Goal: Browse casually: Explore the website without a specific task or goal

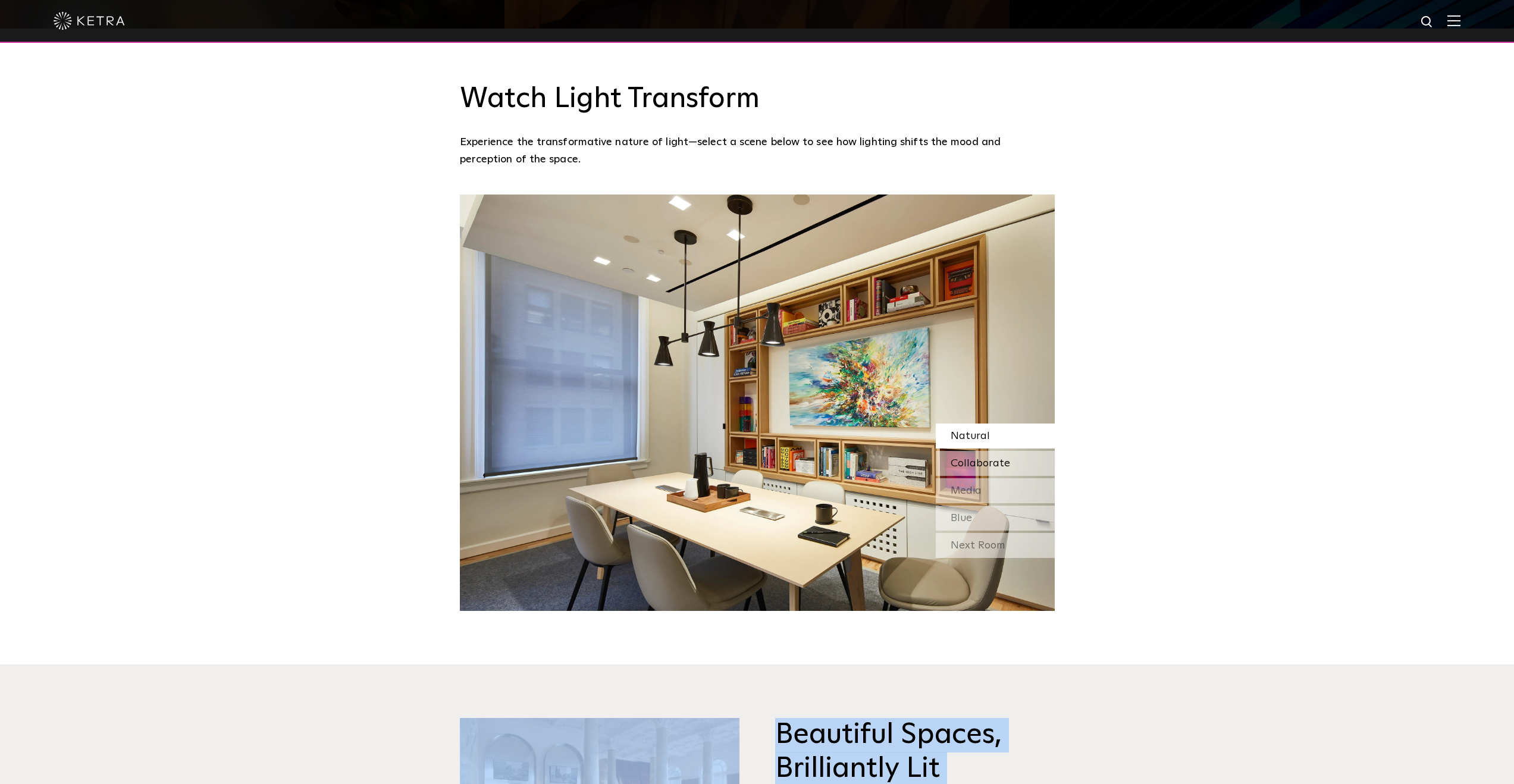
click at [996, 458] on span "Collaborate" at bounding box center [980, 463] width 60 height 11
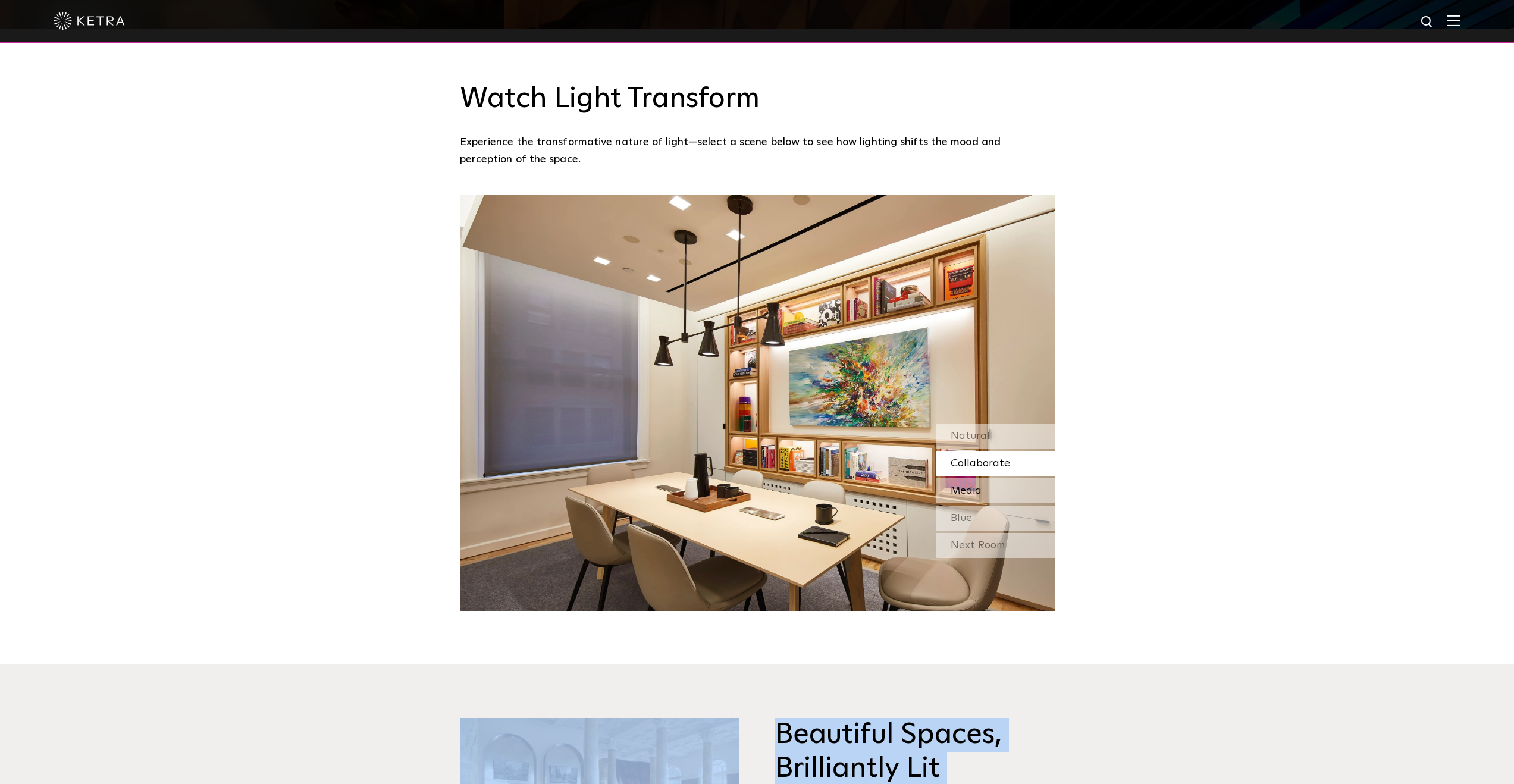
click at [985, 478] on div "Media" at bounding box center [996, 491] width 119 height 25
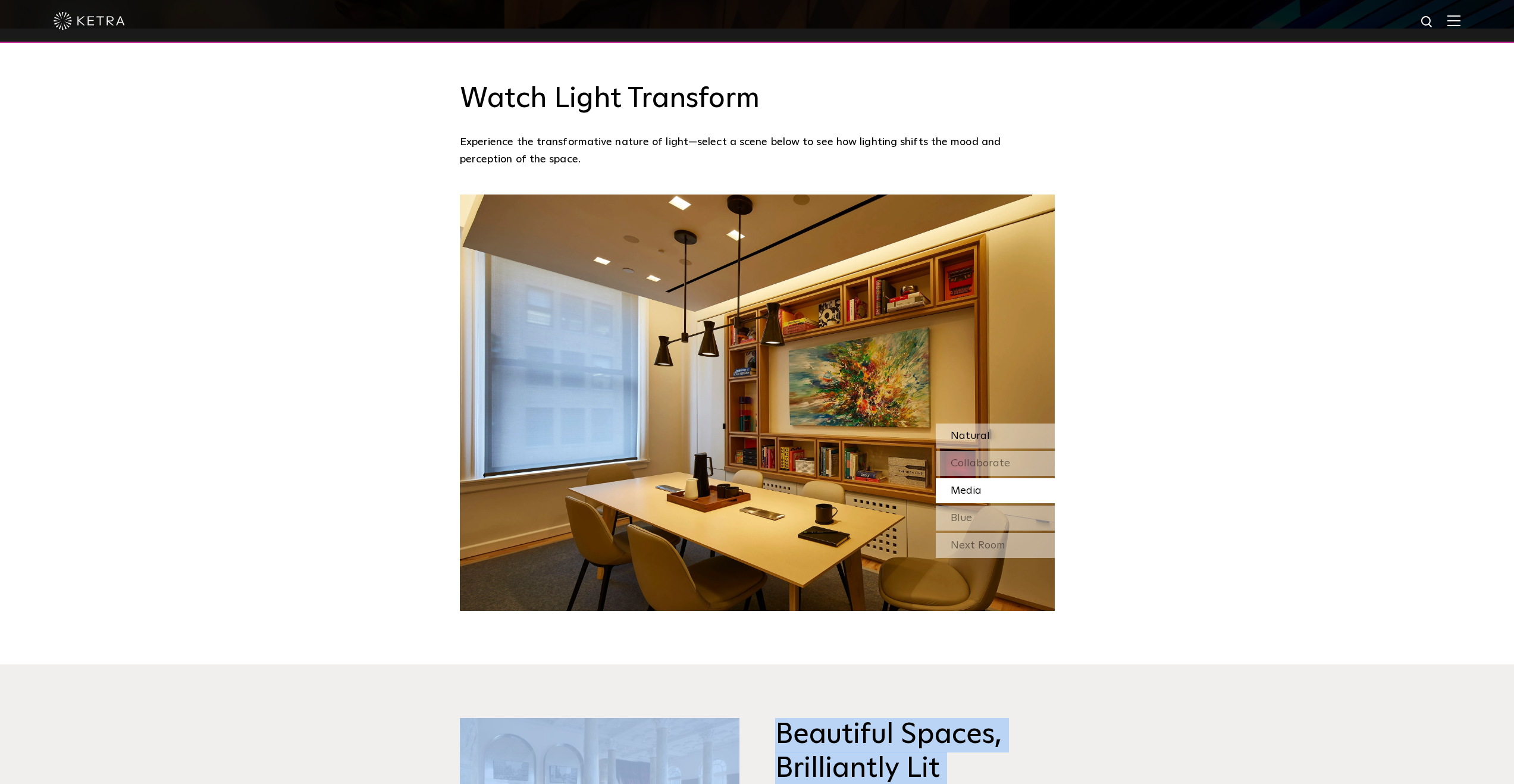
click at [987, 424] on div "Natural" at bounding box center [996, 436] width 119 height 25
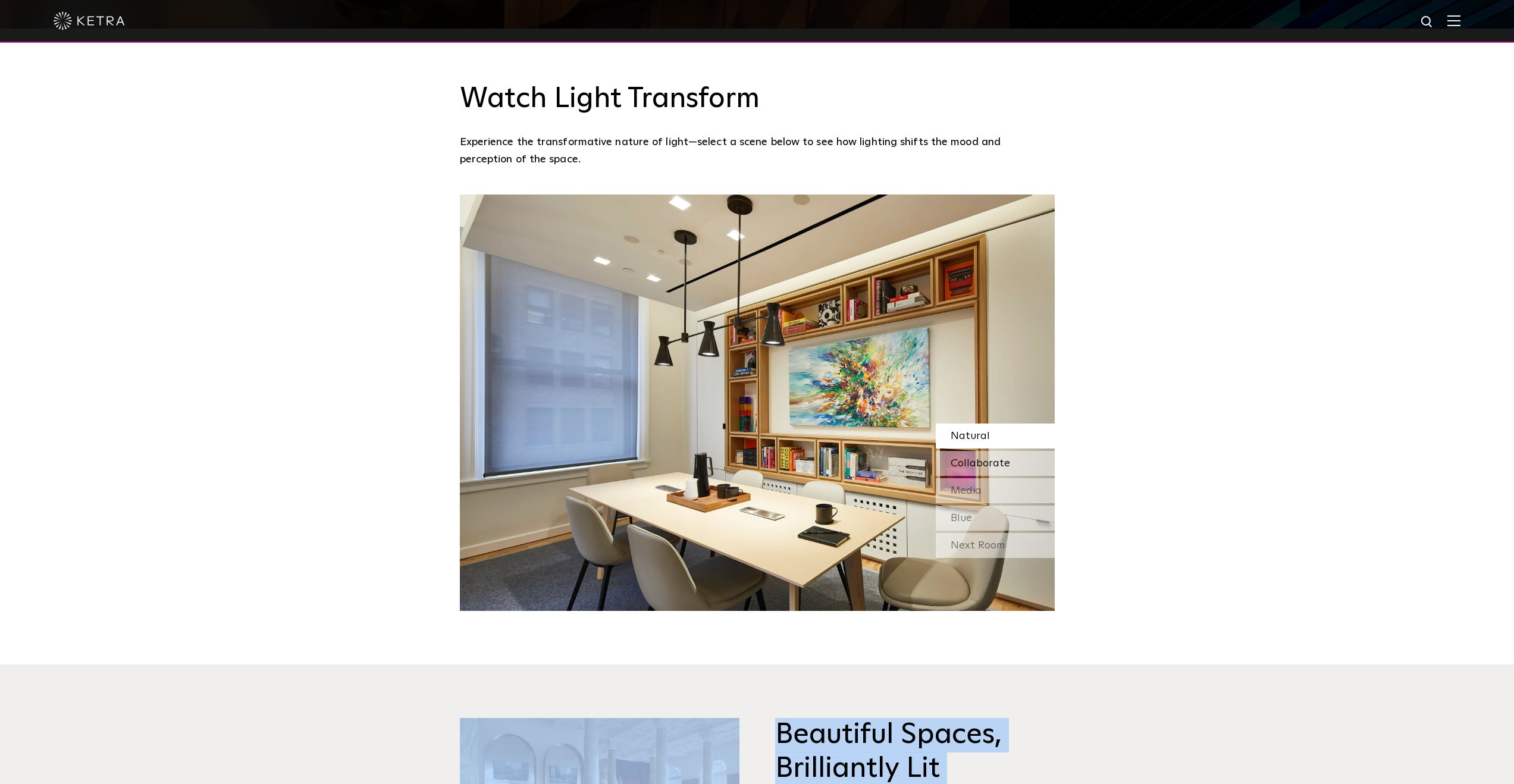
click at [987, 458] on span "Collaborate" at bounding box center [980, 463] width 60 height 11
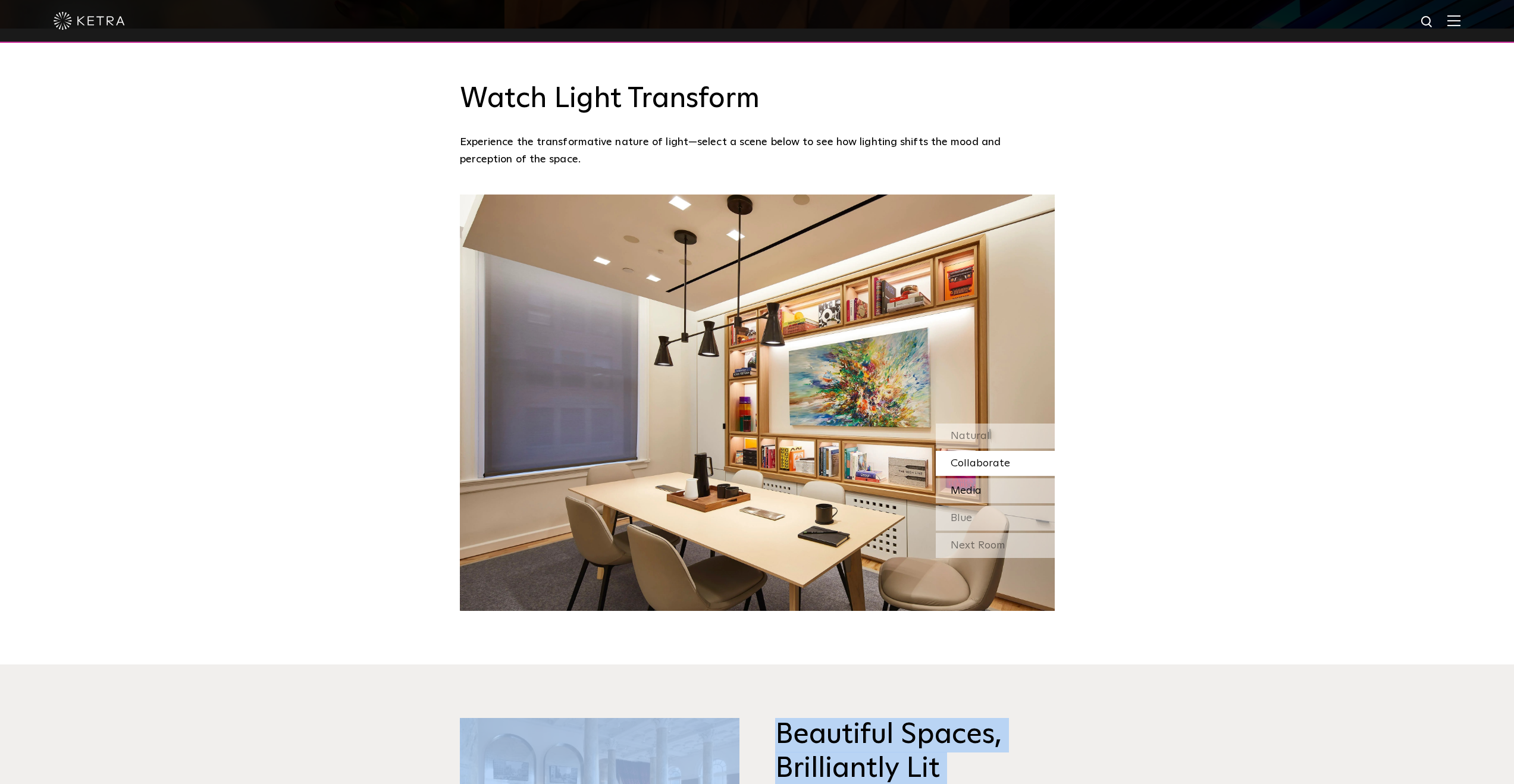
click at [985, 478] on div "Media" at bounding box center [996, 491] width 119 height 25
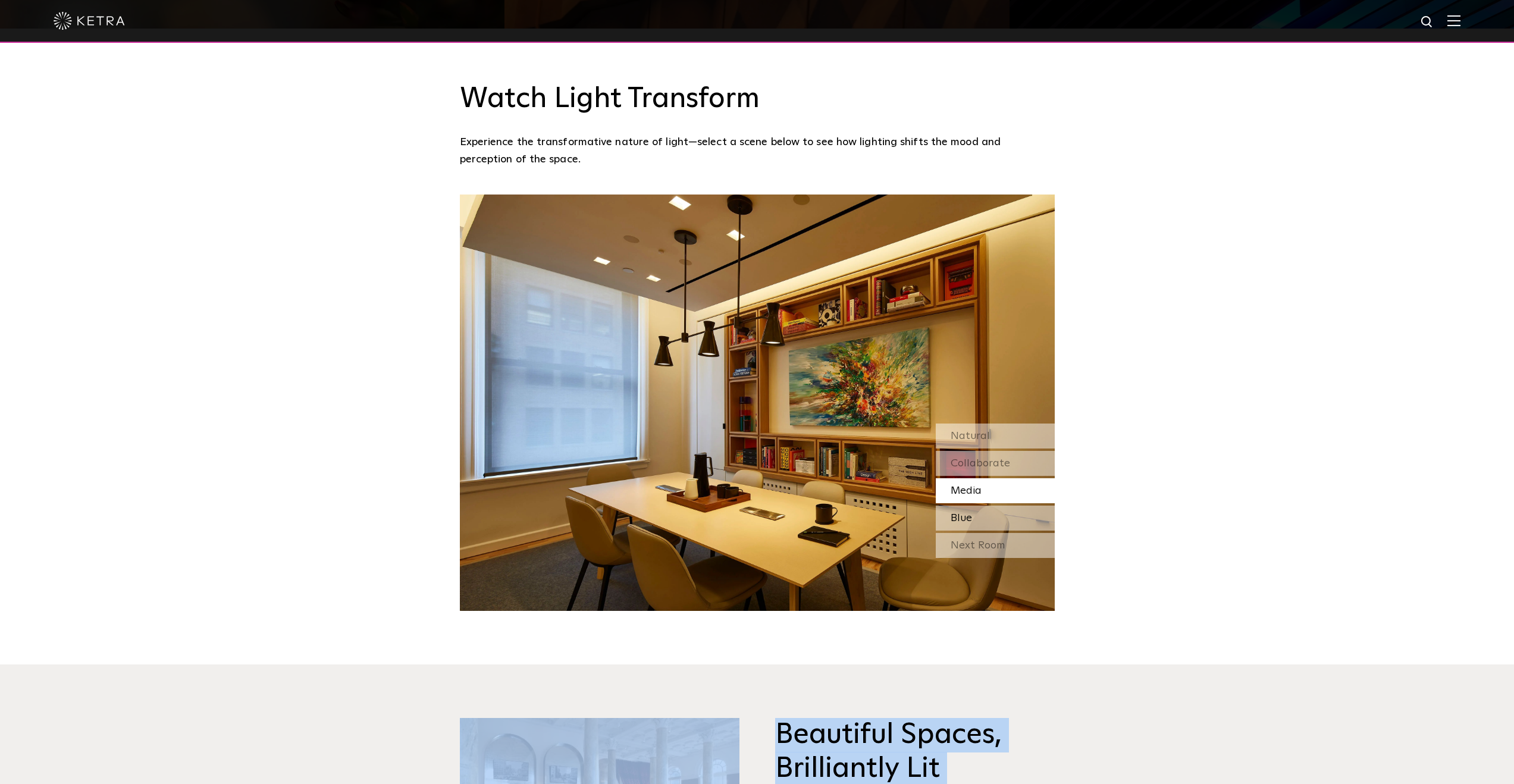
click at [994, 506] on div "Blue" at bounding box center [996, 518] width 119 height 25
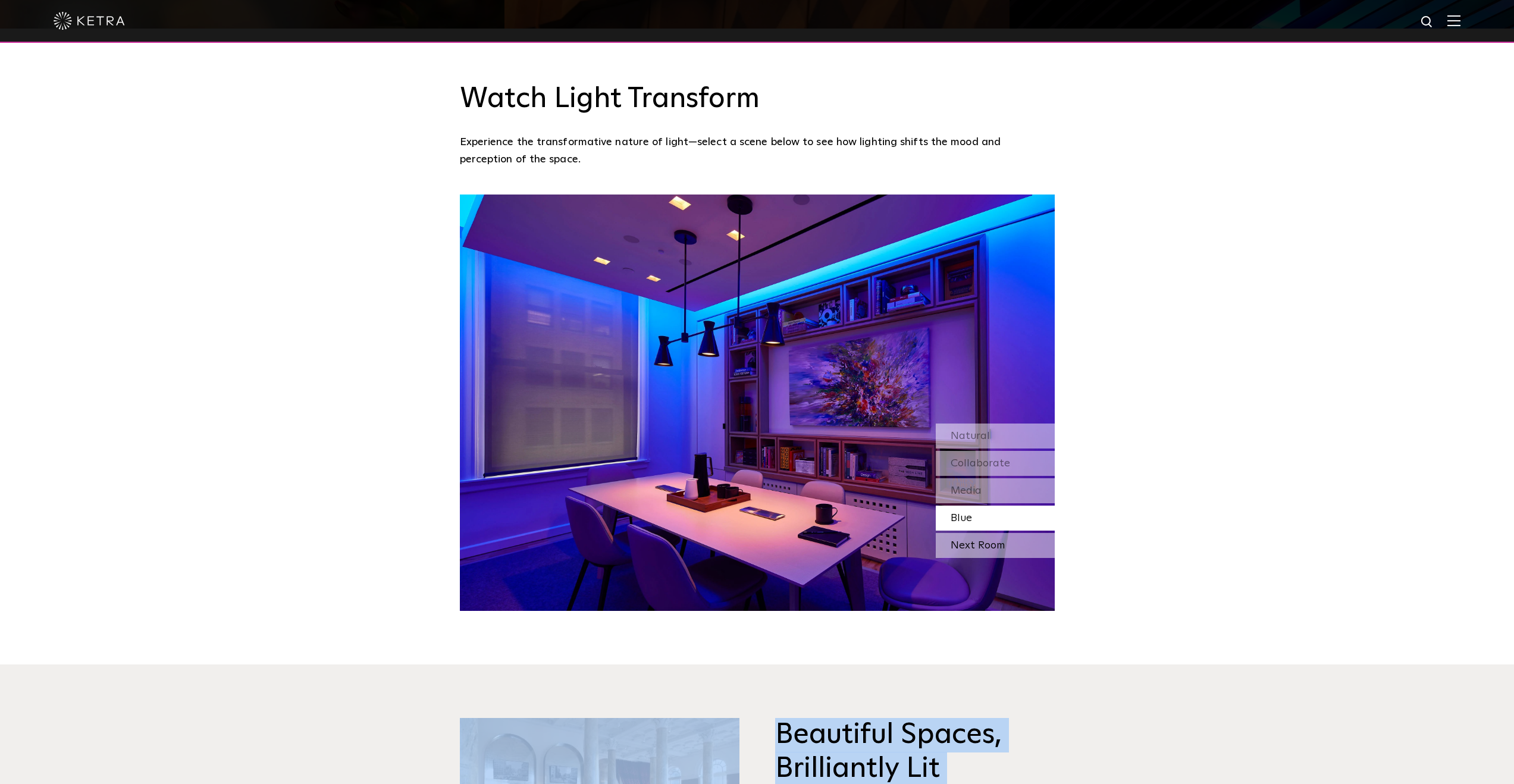
click at [994, 533] on div "Next Room" at bounding box center [996, 546] width 119 height 25
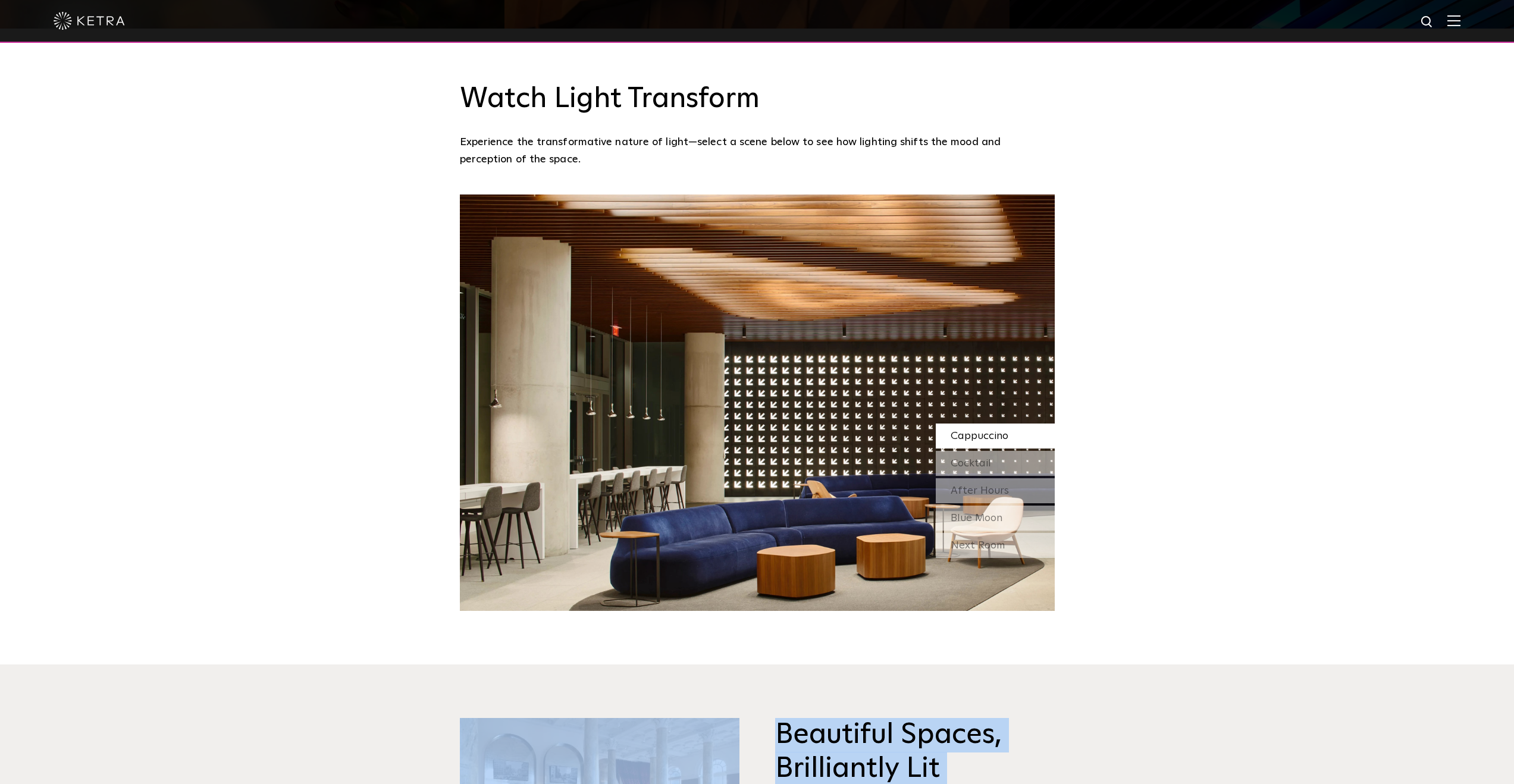
click at [980, 431] on span "Cappuccino" at bounding box center [980, 435] width 58 height 11
click at [976, 458] on span "Cocktail" at bounding box center [971, 463] width 41 height 11
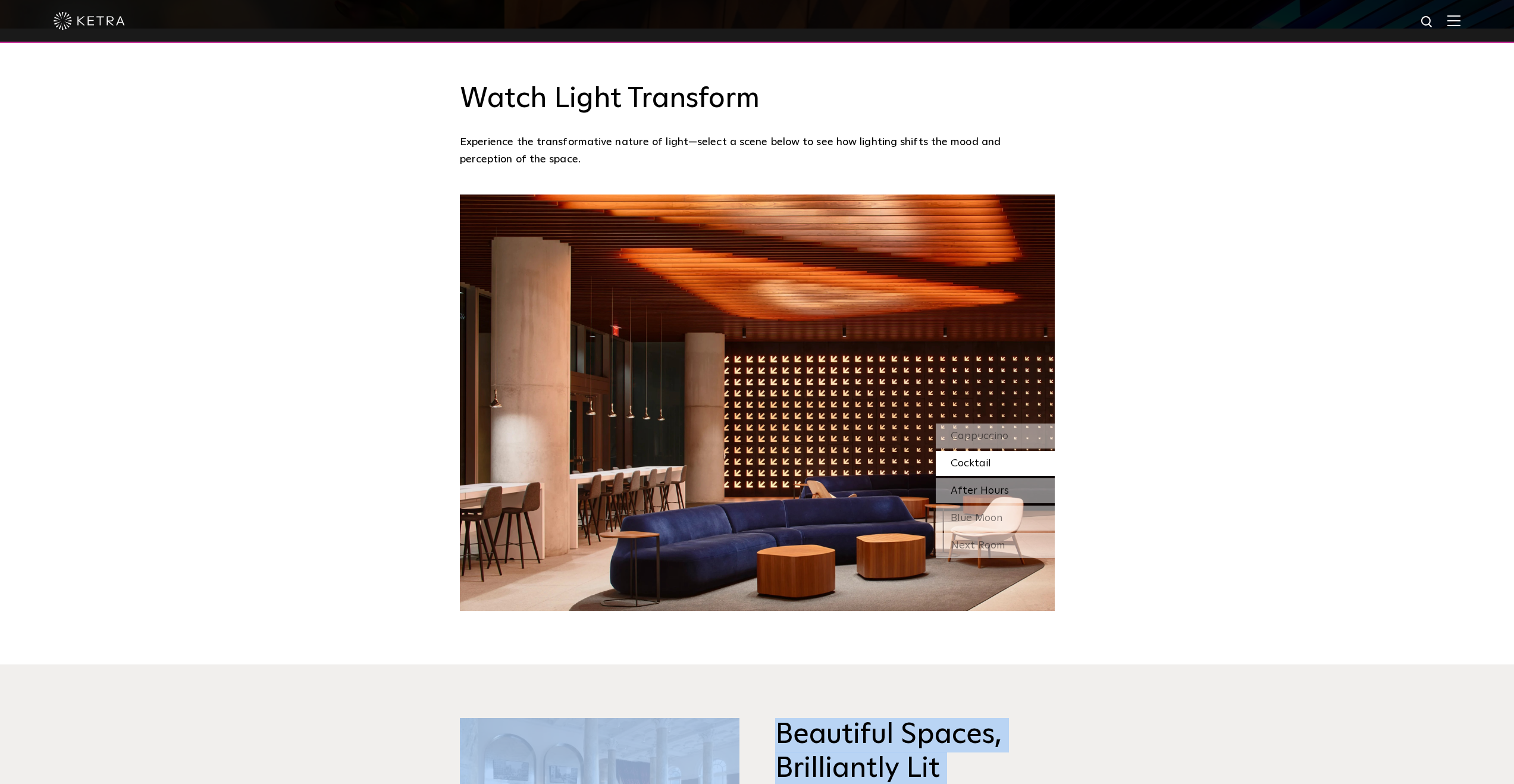
click at [979, 485] on span "After Hours" at bounding box center [980, 490] width 58 height 11
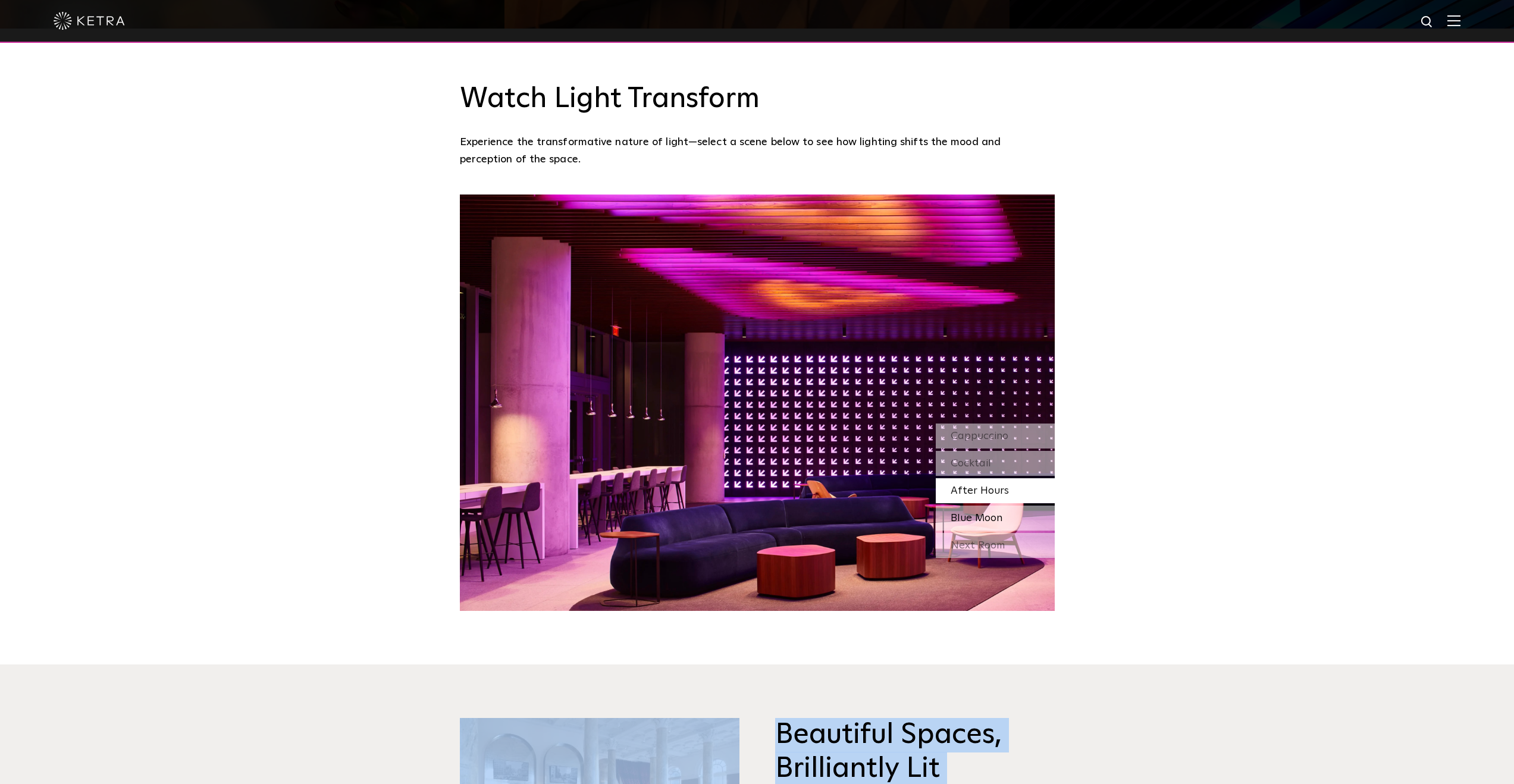
click at [985, 513] on span "Blue Moon" at bounding box center [977, 518] width 52 height 11
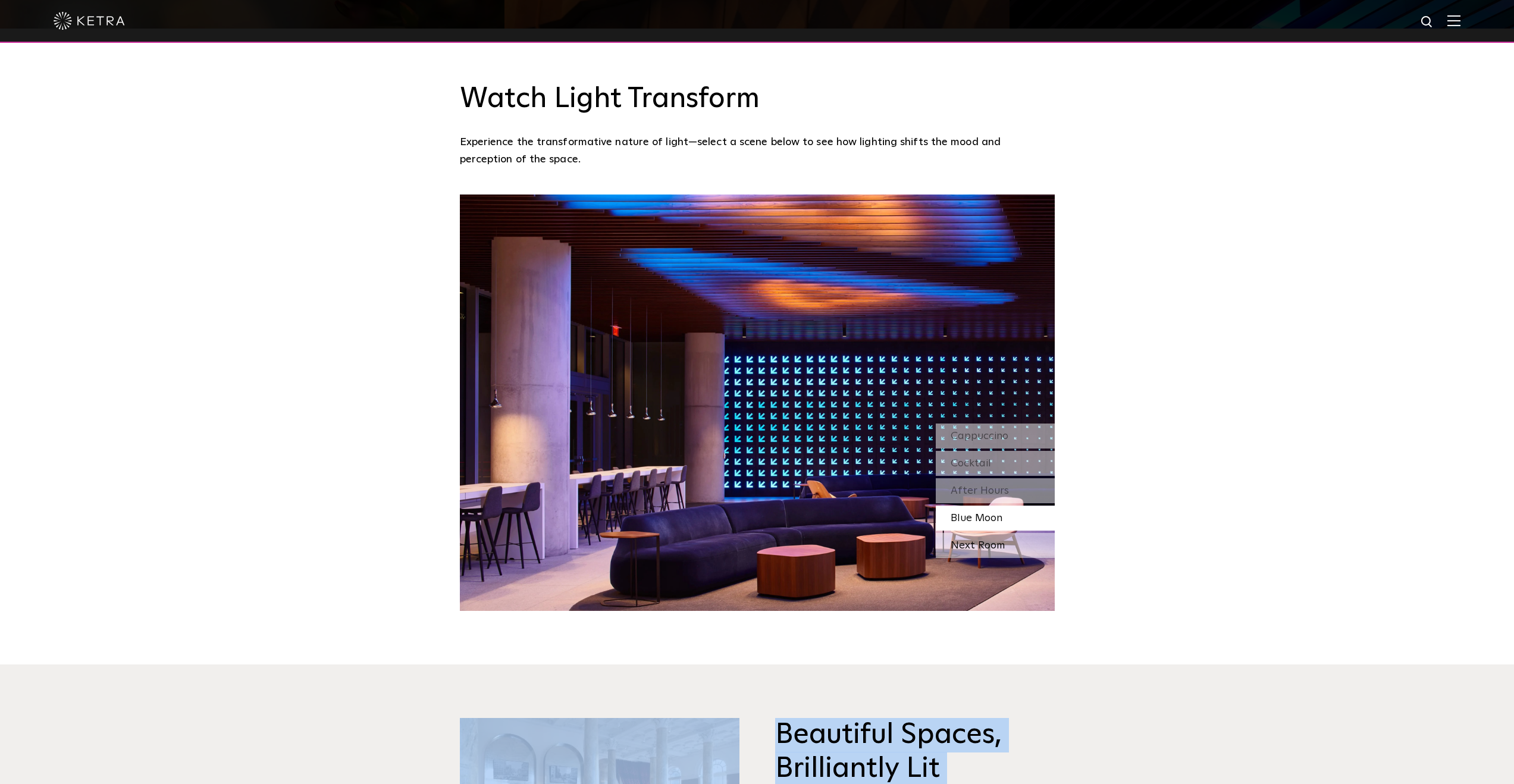
click at [1004, 533] on div "Next Room" at bounding box center [996, 546] width 119 height 25
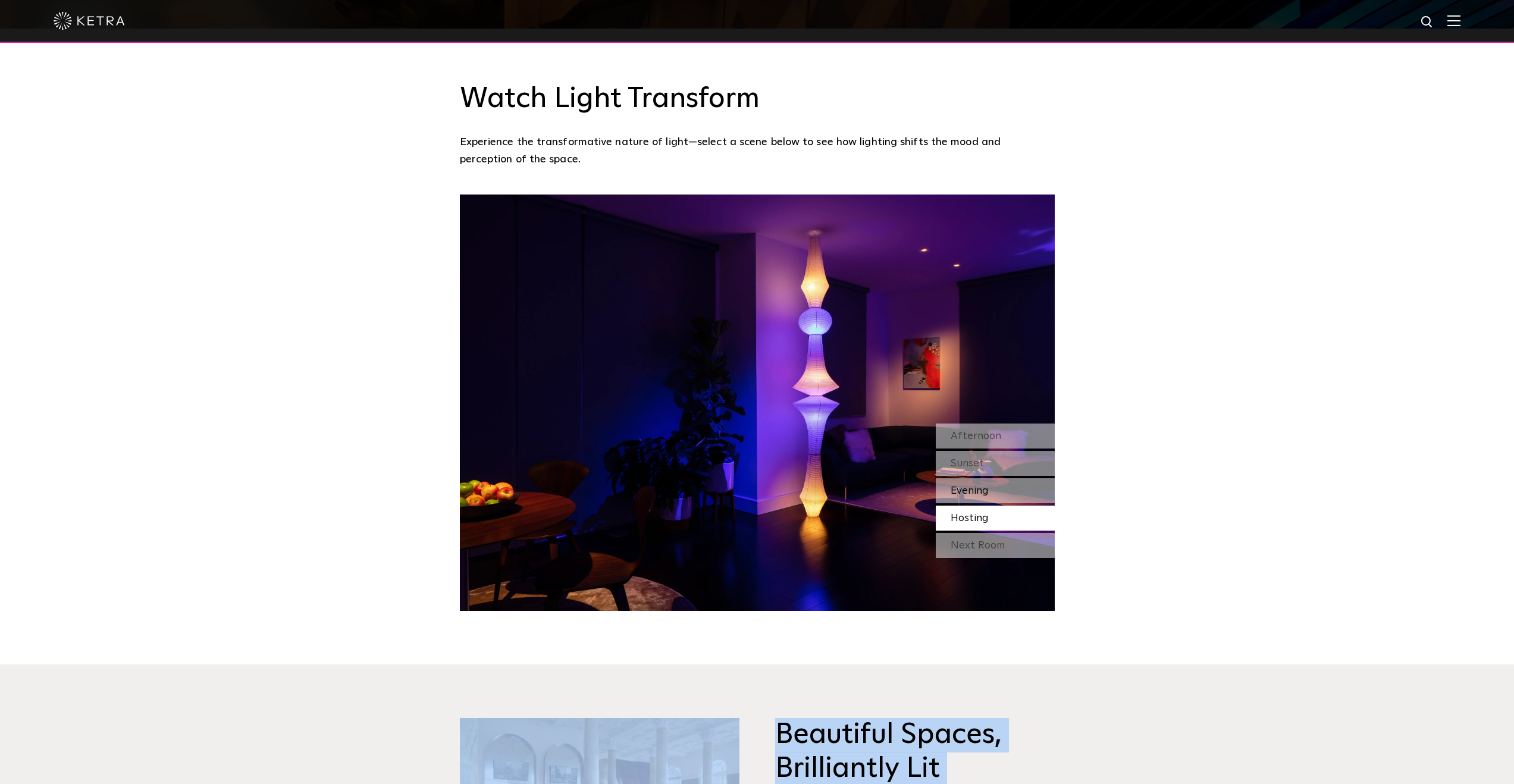
click at [999, 478] on div "Evening" at bounding box center [996, 491] width 119 height 25
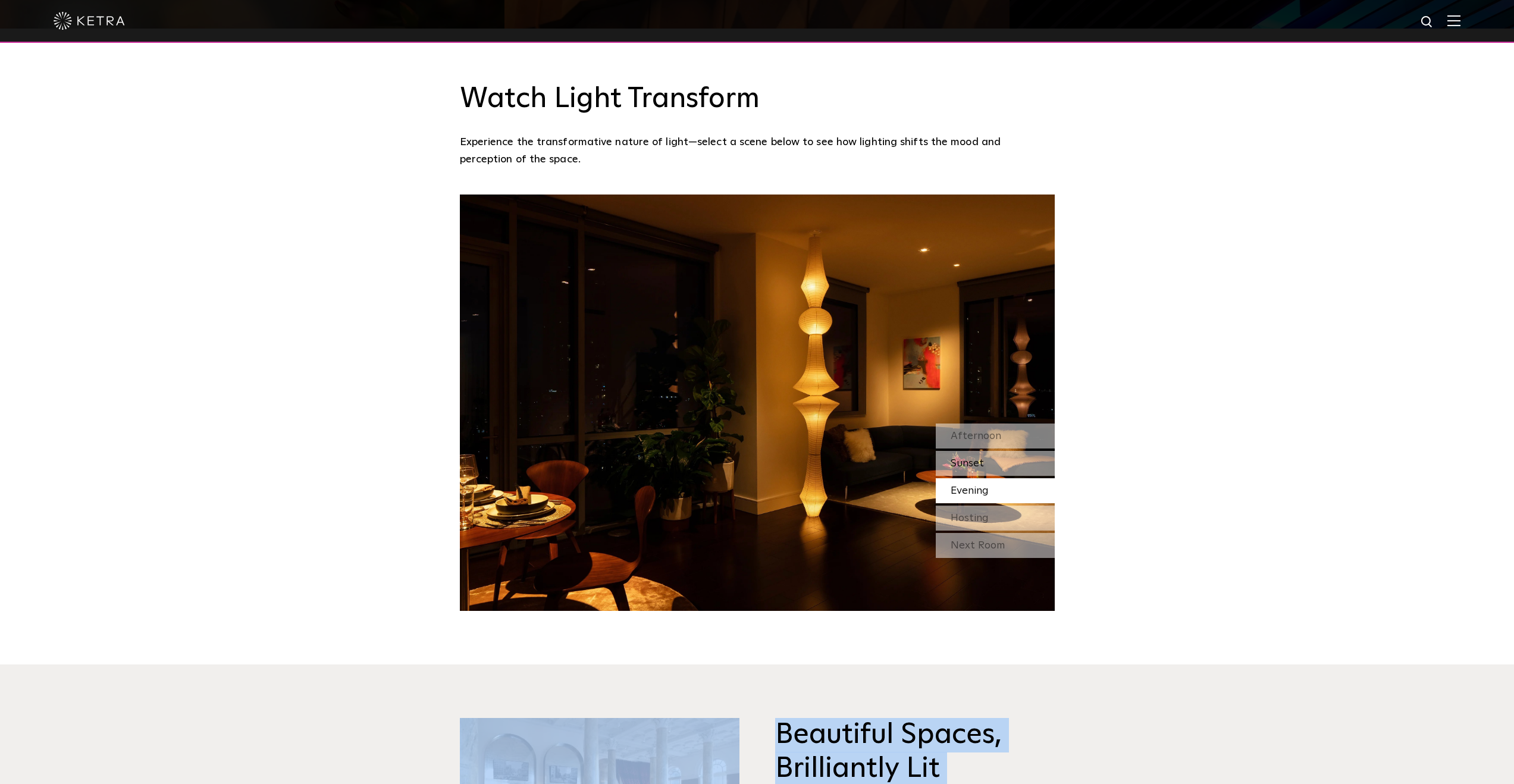
click at [991, 451] on div "Sunset" at bounding box center [996, 464] width 119 height 25
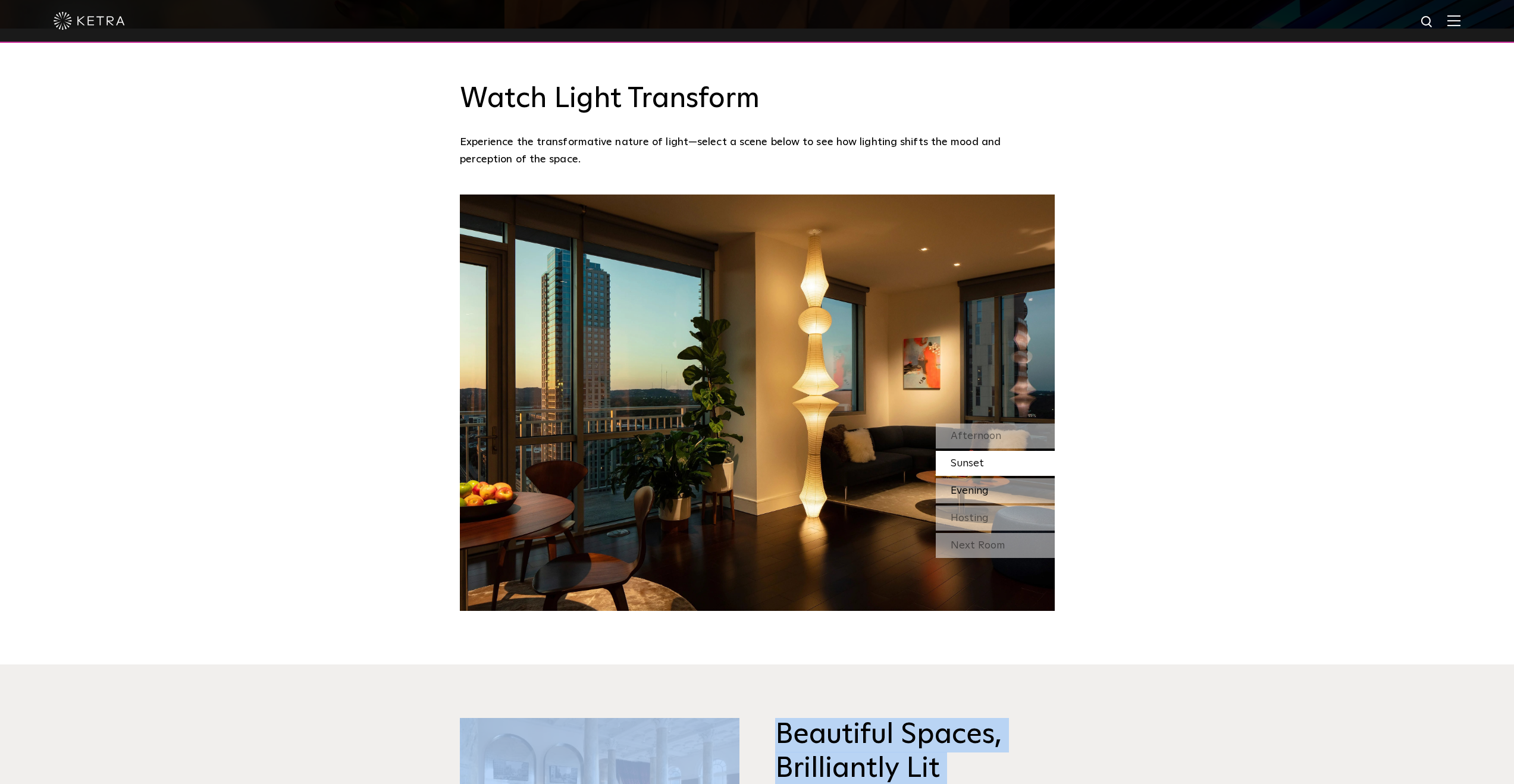
click at [992, 478] on div "Evening" at bounding box center [996, 491] width 119 height 25
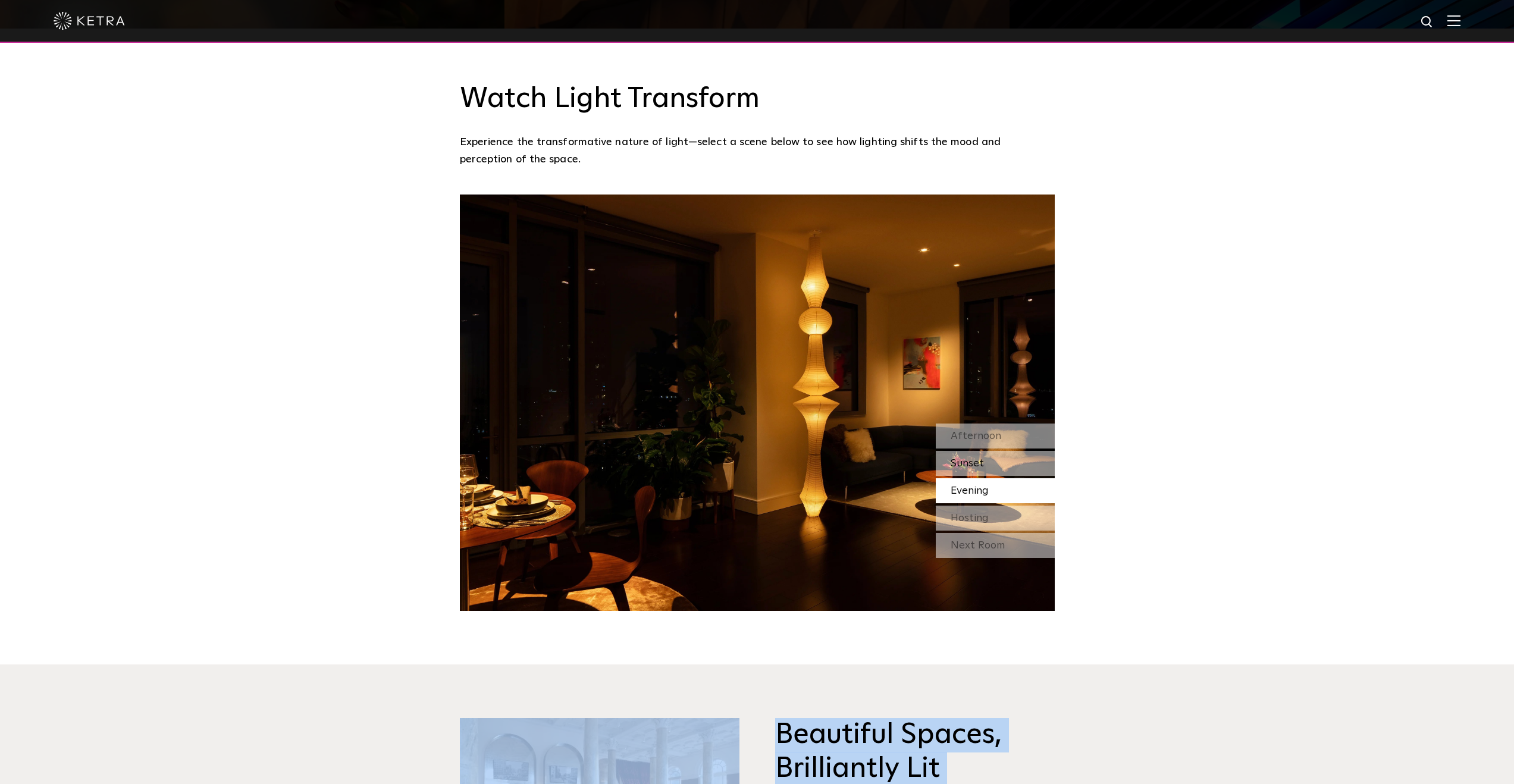
click at [992, 451] on div "Sunset" at bounding box center [996, 464] width 119 height 25
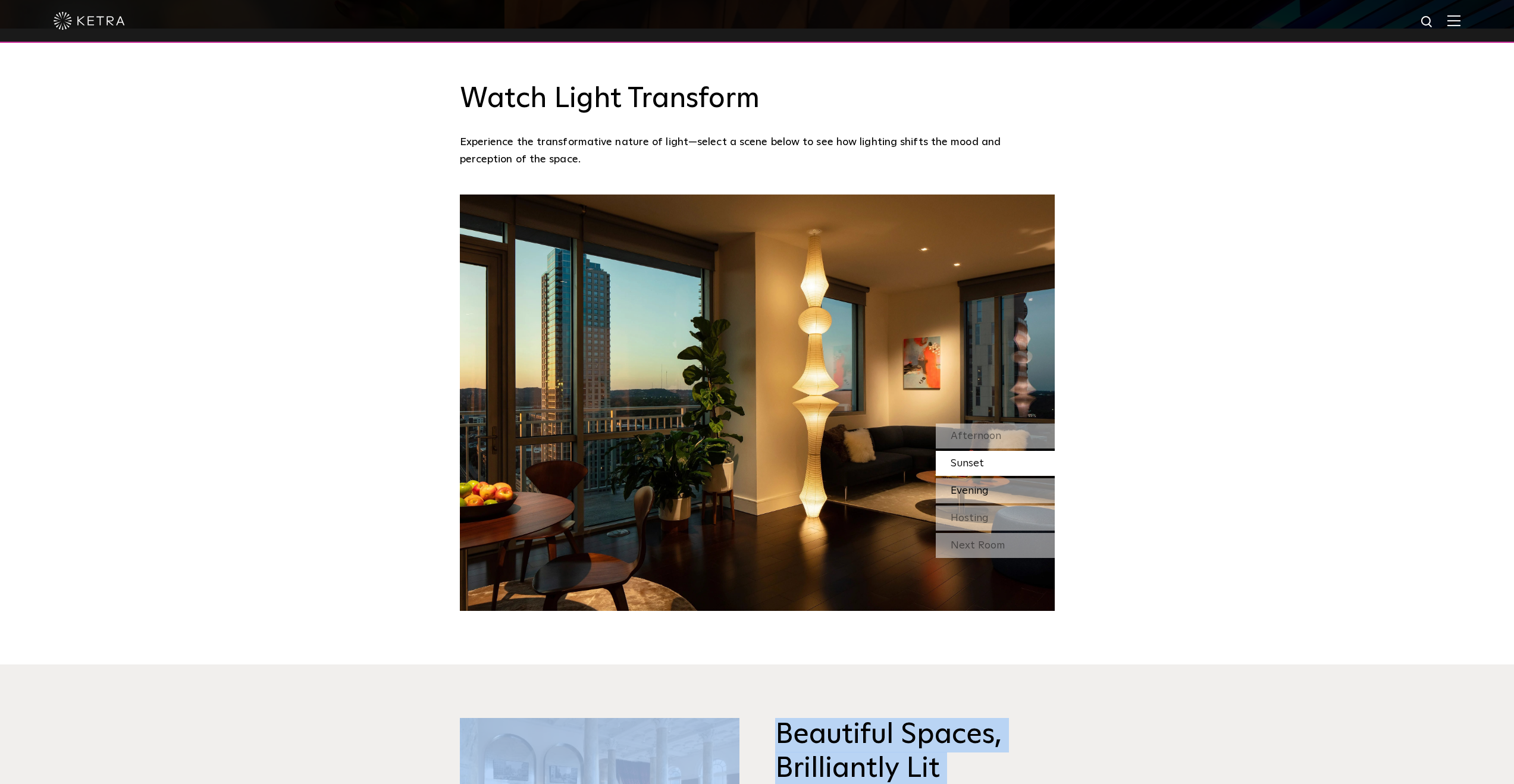
click at [992, 478] on div "Evening" at bounding box center [996, 491] width 119 height 25
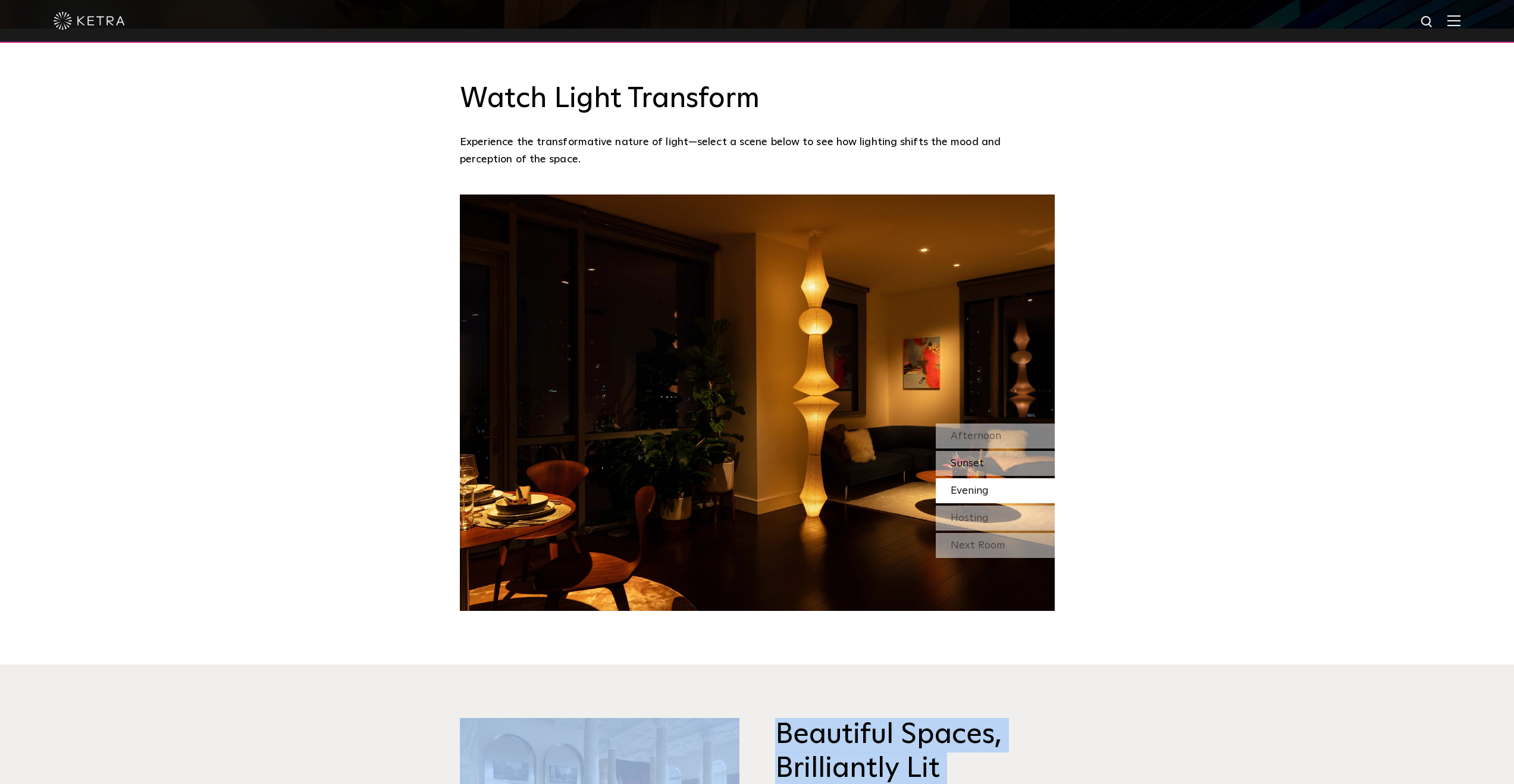
click at [992, 451] on div "Sunset" at bounding box center [996, 464] width 119 height 25
